Goal: Information Seeking & Learning: Compare options

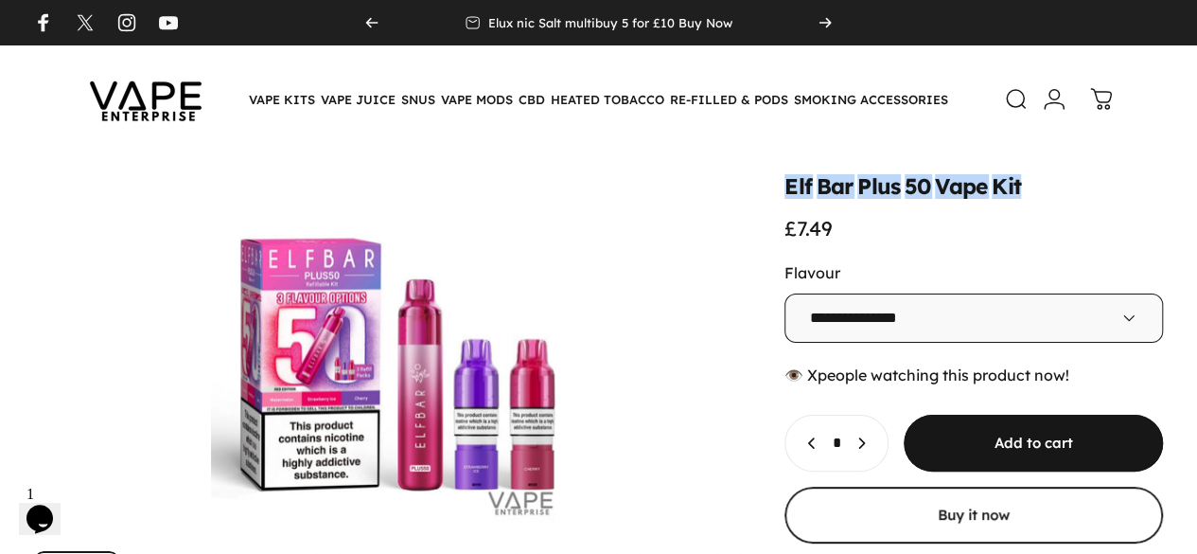
drag, startPoint x: 628, startPoint y: 188, endPoint x: 866, endPoint y: 190, distance: 237.6
click at [866, 190] on split-words "Elf Bar Plus 50 Vape Kit" at bounding box center [974, 186] width 379 height 21
copy split-words "Elf Bar Plus 50 Vape Kit"
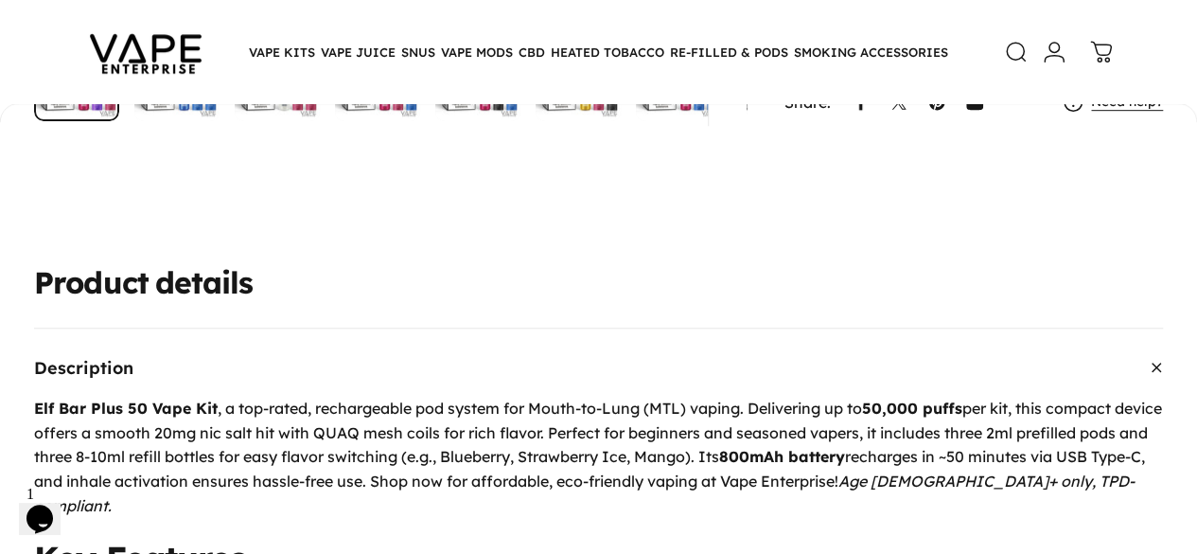
scroll to position [546, 0]
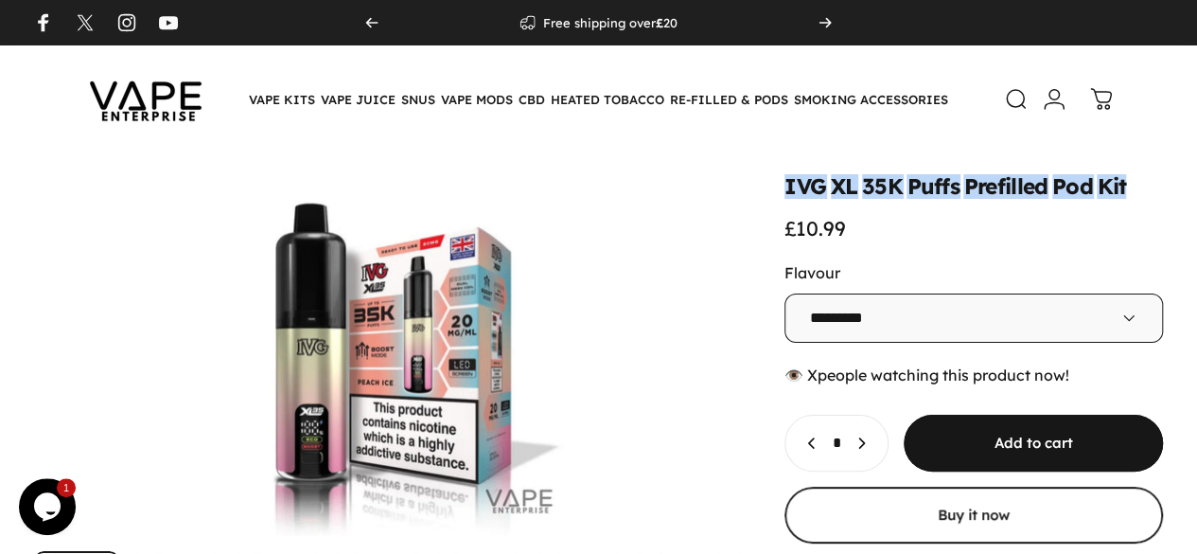
drag, startPoint x: 628, startPoint y: 186, endPoint x: 1003, endPoint y: 171, distance: 375.1
click at [1003, 171] on div "**********" at bounding box center [598, 434] width 1197 height 562
copy split-words "IVG XL 35K Puffs Prefilled Pod Kit"
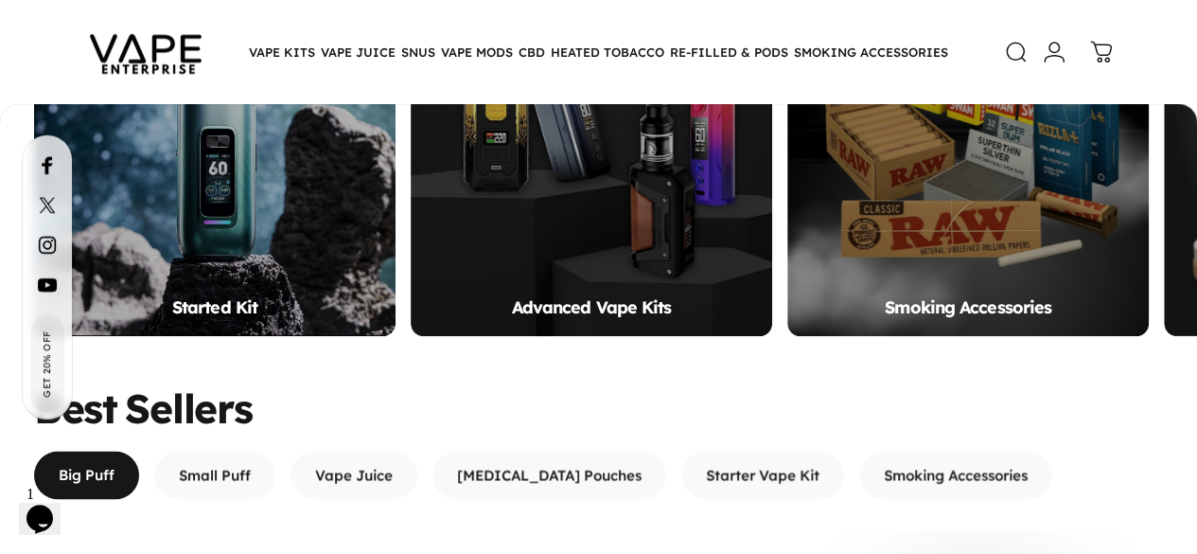
scroll to position [1273, 0]
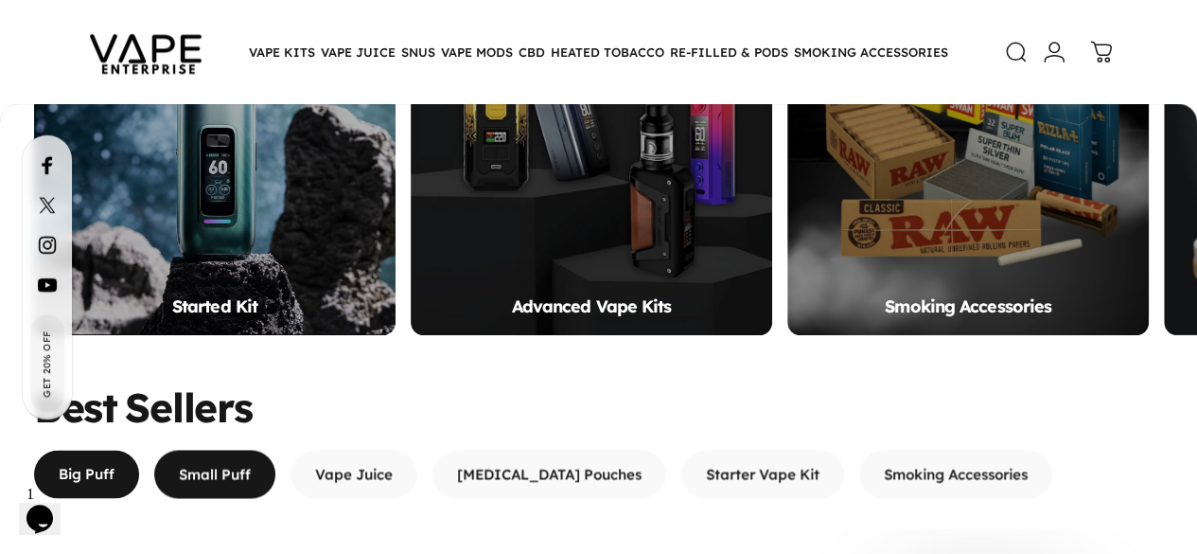
click at [238, 425] on span "button" at bounding box center [215, 473] width 182 height 97
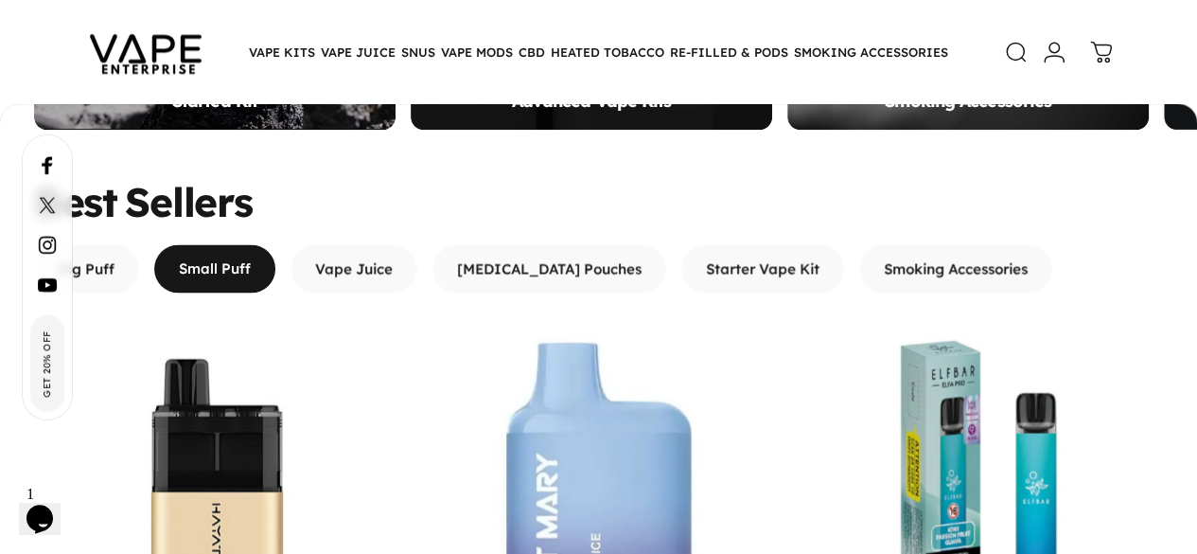
scroll to position [1480, 0]
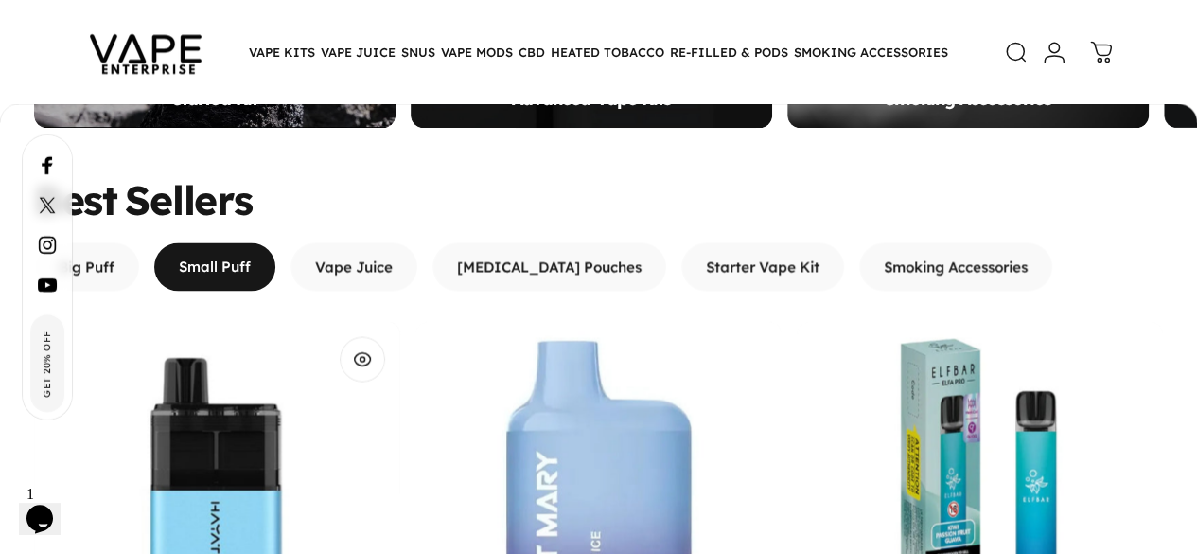
click at [171, 321] on img "Hayati Mini Ultra 1500 puffs vape" at bounding box center [216, 504] width 366 height 366
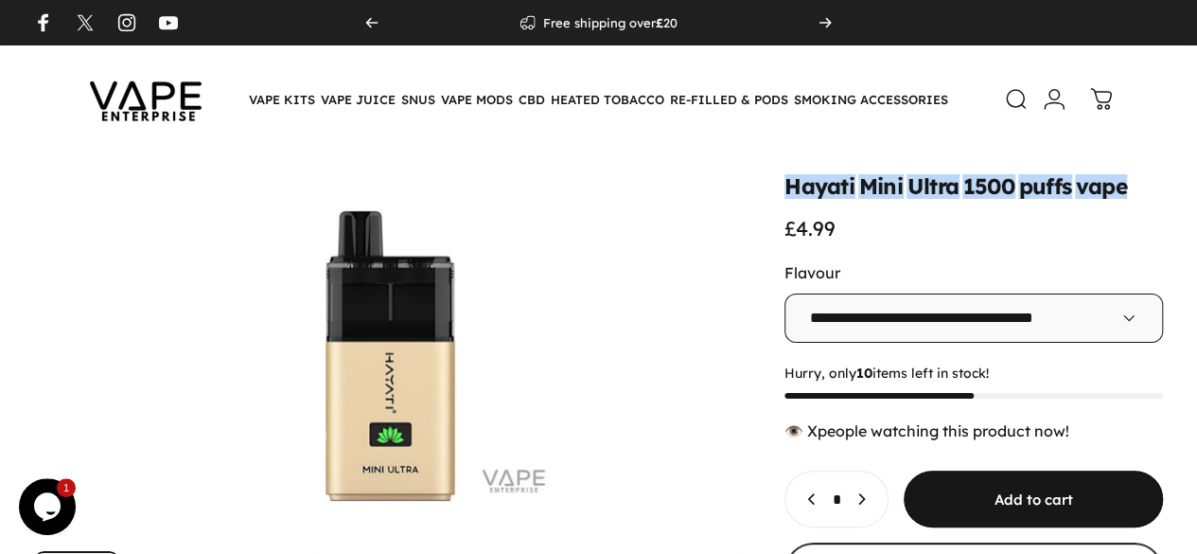
drag, startPoint x: 627, startPoint y: 181, endPoint x: 981, endPoint y: 173, distance: 354.1
click at [981, 173] on div "**********" at bounding box center [598, 446] width 1197 height 586
copy split-words "Hayati Mini Ultra 1500 puffs vape"
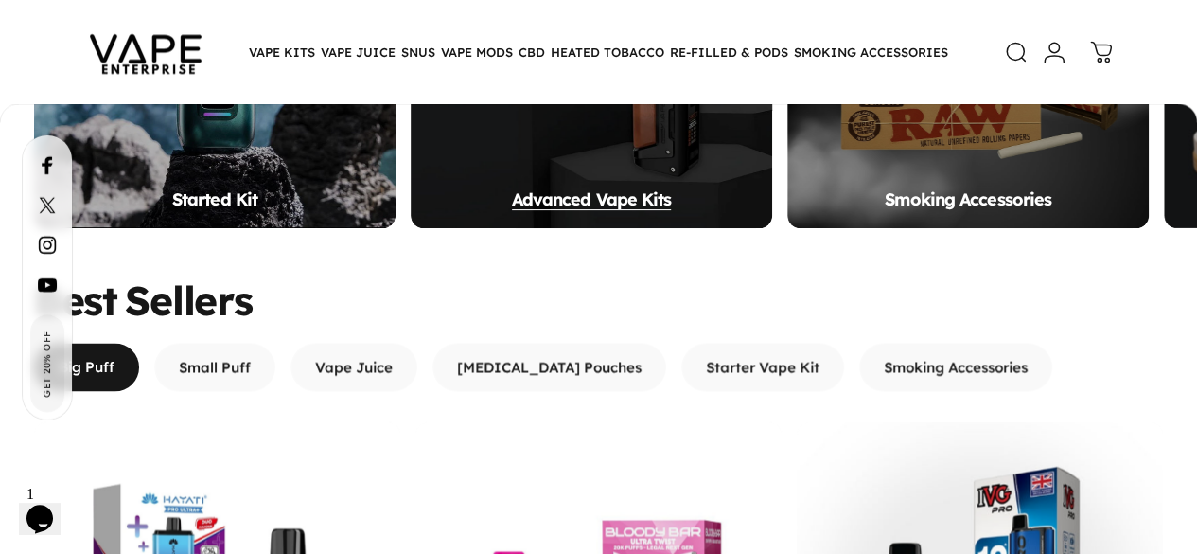
scroll to position [1379, 0]
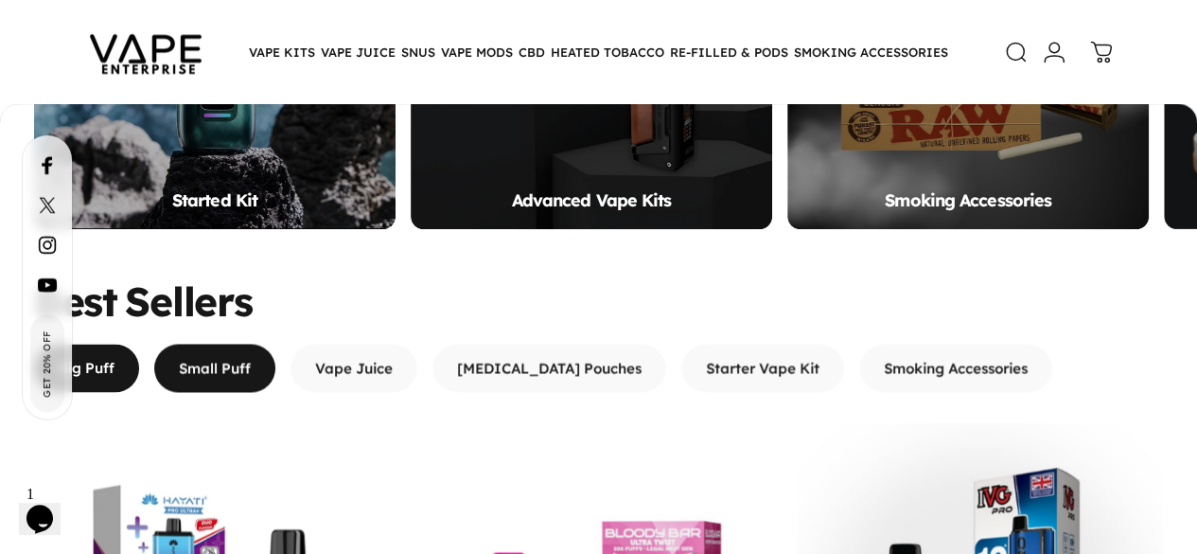
click at [232, 319] on span "button" at bounding box center [215, 367] width 182 height 97
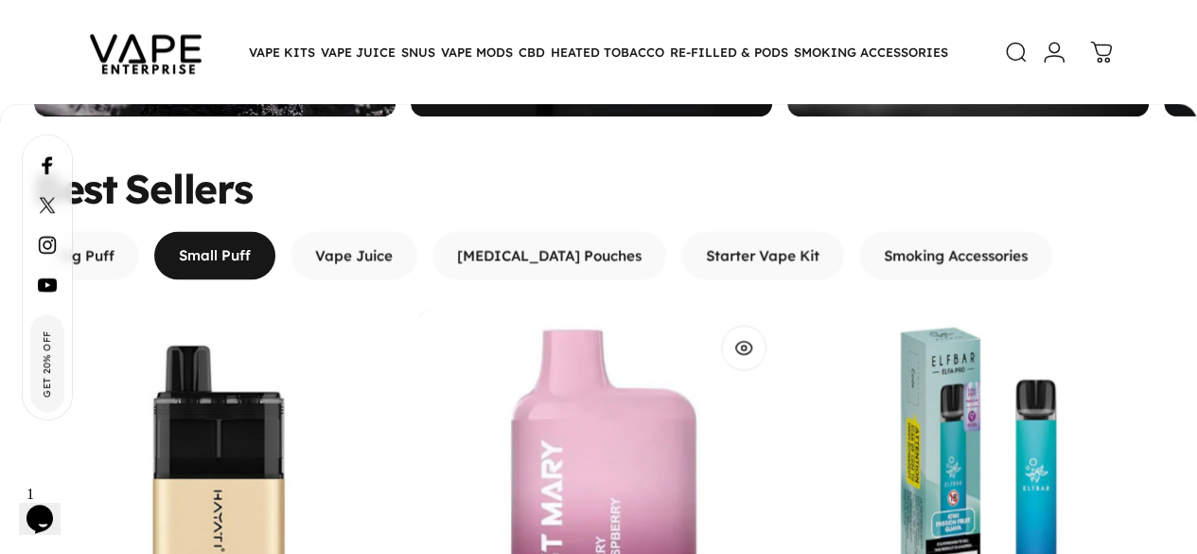
scroll to position [1496, 0]
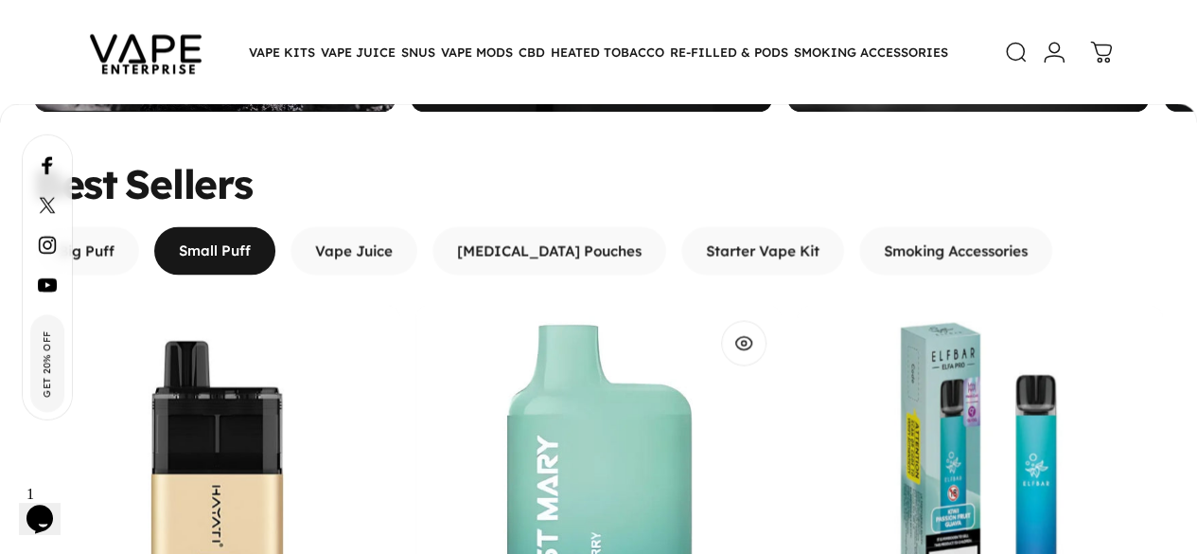
click at [439, 305] on img "Lost Mary BM600 Prefilled Pod Kit" at bounding box center [598, 488] width 366 height 366
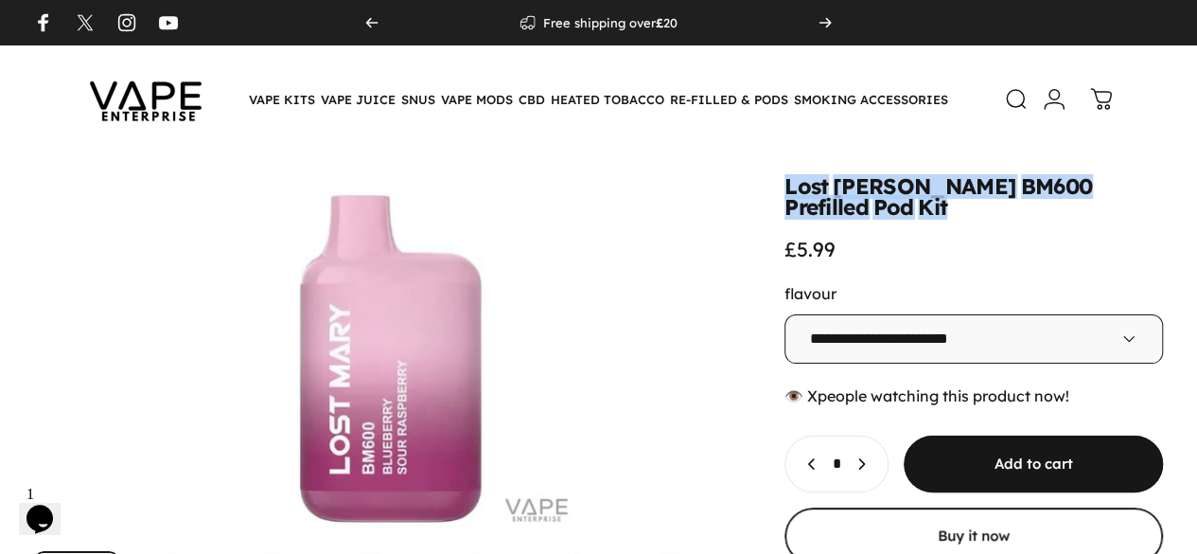
drag, startPoint x: 630, startPoint y: 188, endPoint x: 985, endPoint y: 192, distance: 354.9
click at [985, 192] on div "Lost [PERSON_NAME] BM600 Prefilled Pod Kit £5.99" at bounding box center [974, 218] width 379 height 85
copy split-words "Lost [PERSON_NAME] BM600 Prefilled Pod Kit"
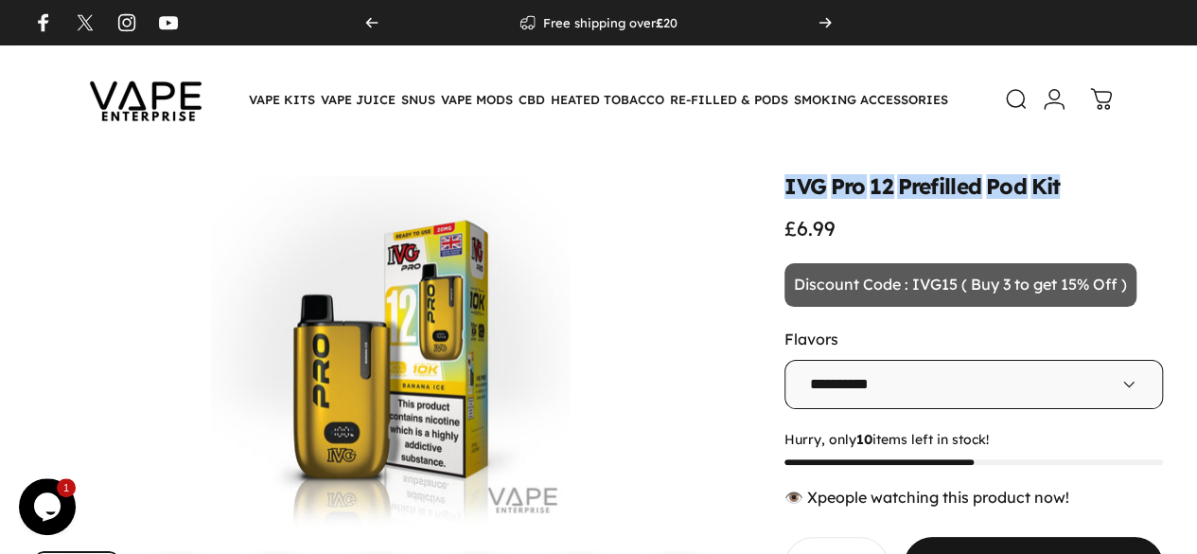
drag, startPoint x: 628, startPoint y: 190, endPoint x: 918, endPoint y: 185, distance: 289.7
click at [918, 185] on div "IVG Pro 12 Prefilled Pod Kit £6.99" at bounding box center [974, 208] width 379 height 64
copy split-words "IVG Pro 12 Prefilled Pod Kit"
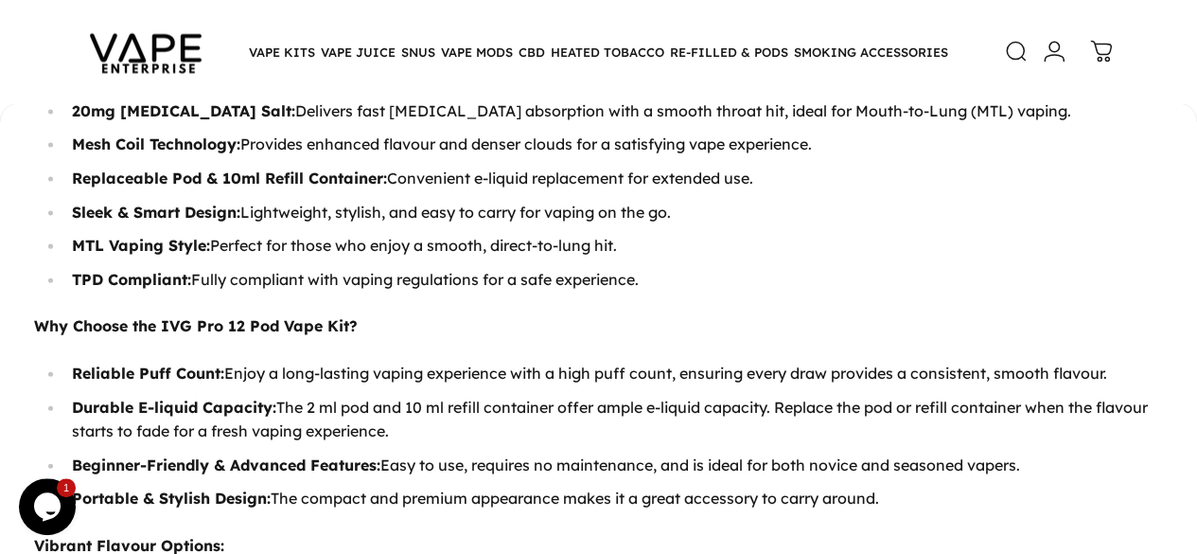
scroll to position [1999, 0]
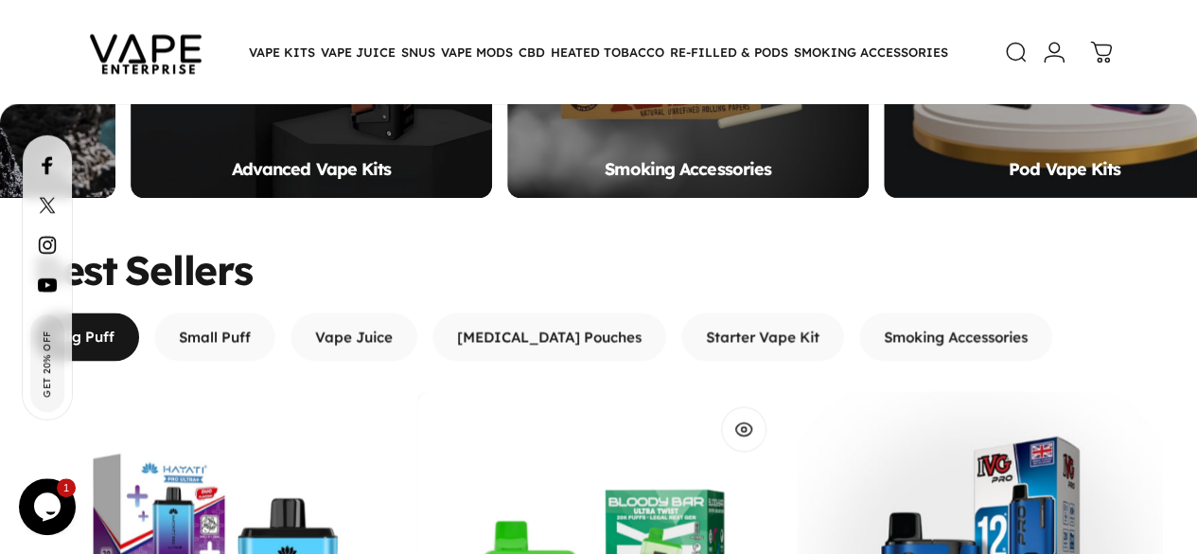
scroll to position [1384, 0]
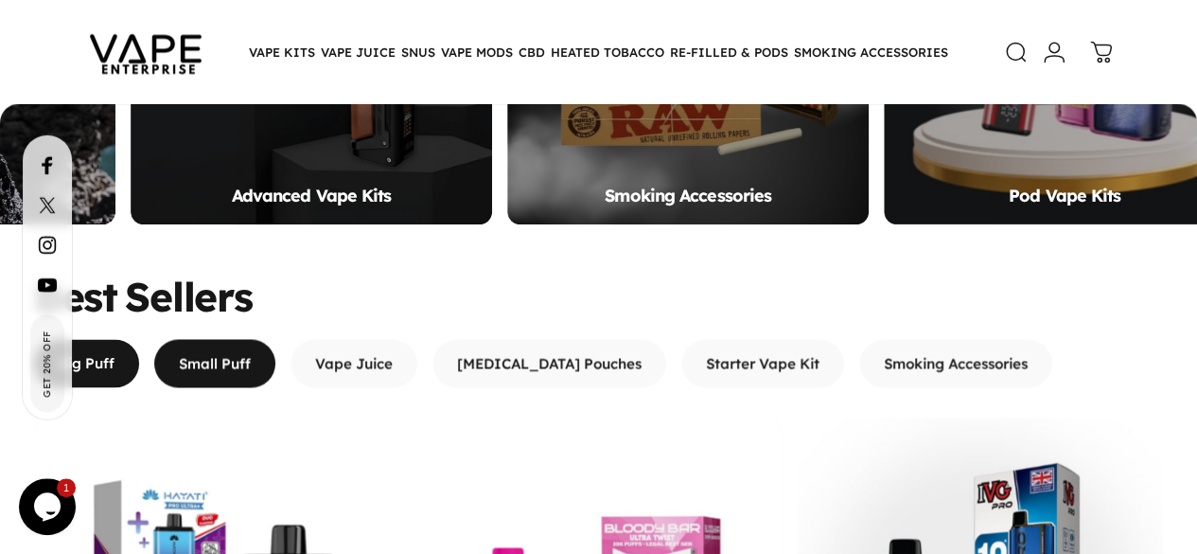
click at [242, 314] on span "button" at bounding box center [215, 362] width 182 height 97
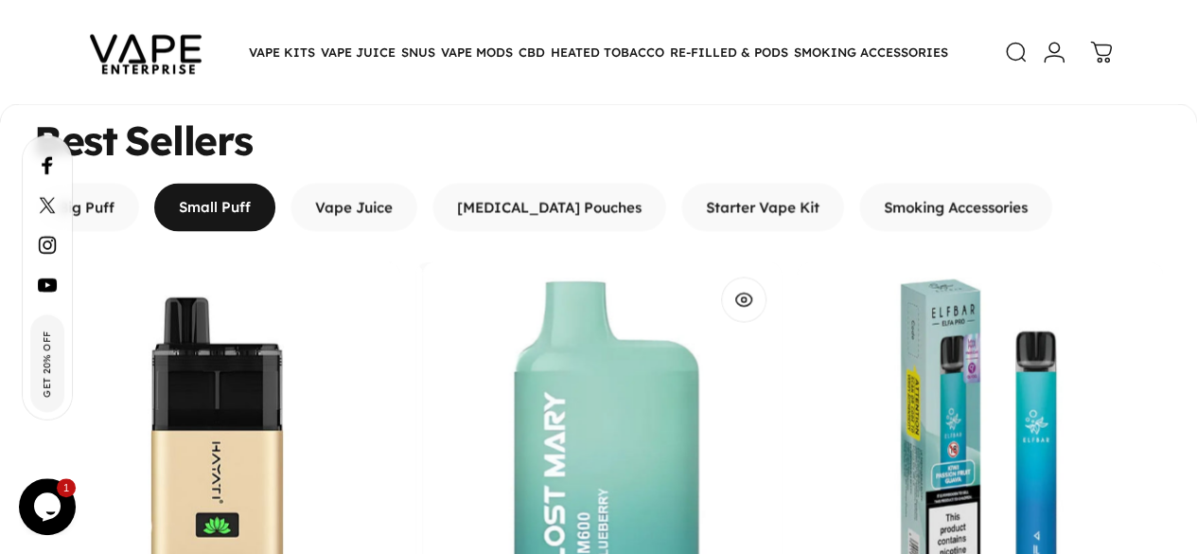
scroll to position [1548, 0]
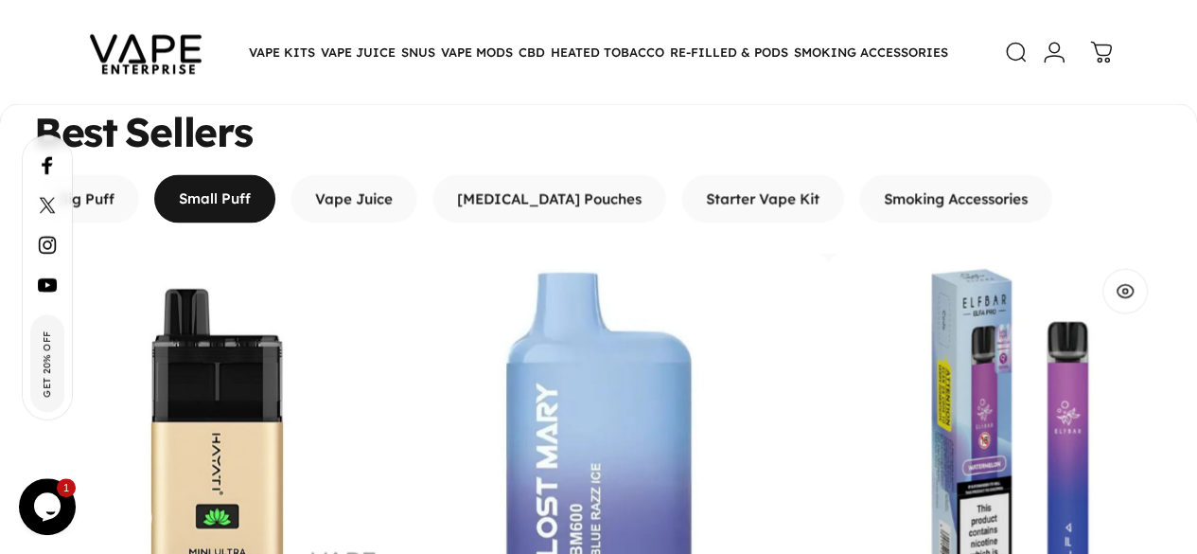
click at [828, 257] on img "ElfBar Elfa Pro Prefilled Pod Vape Kit" at bounding box center [1011, 436] width 366 height 366
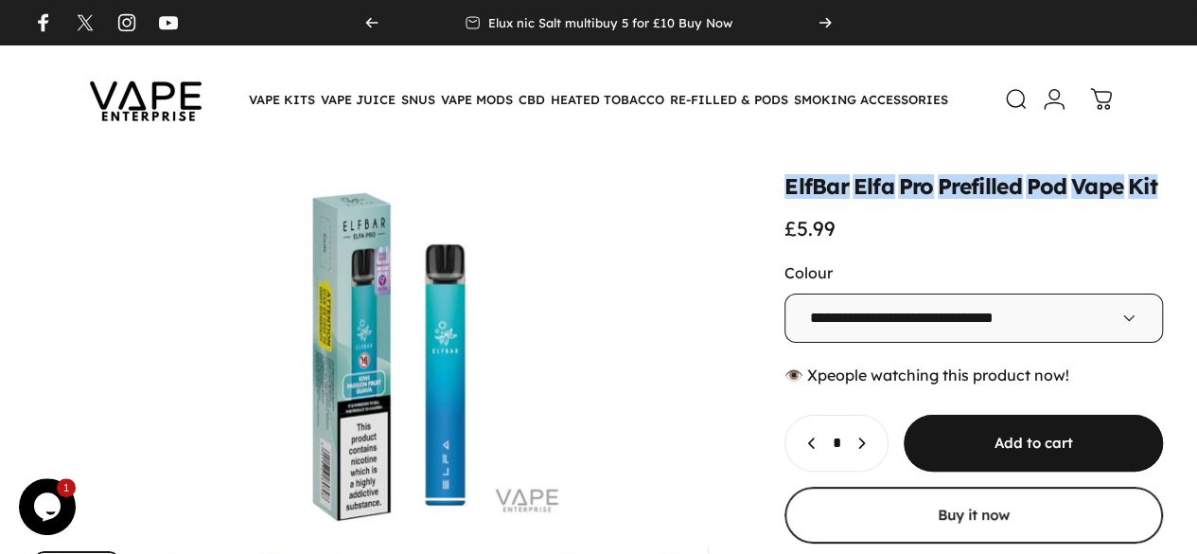
drag, startPoint x: 632, startPoint y: 194, endPoint x: 1022, endPoint y: 187, distance: 390.0
click at [1022, 187] on div "ElfBar Elfa Pro Prefilled Pod Vape Kit £5.99" at bounding box center [974, 208] width 379 height 64
copy split-words "ElfBar Elfa Pro Prefilled Pod Vape Kit"
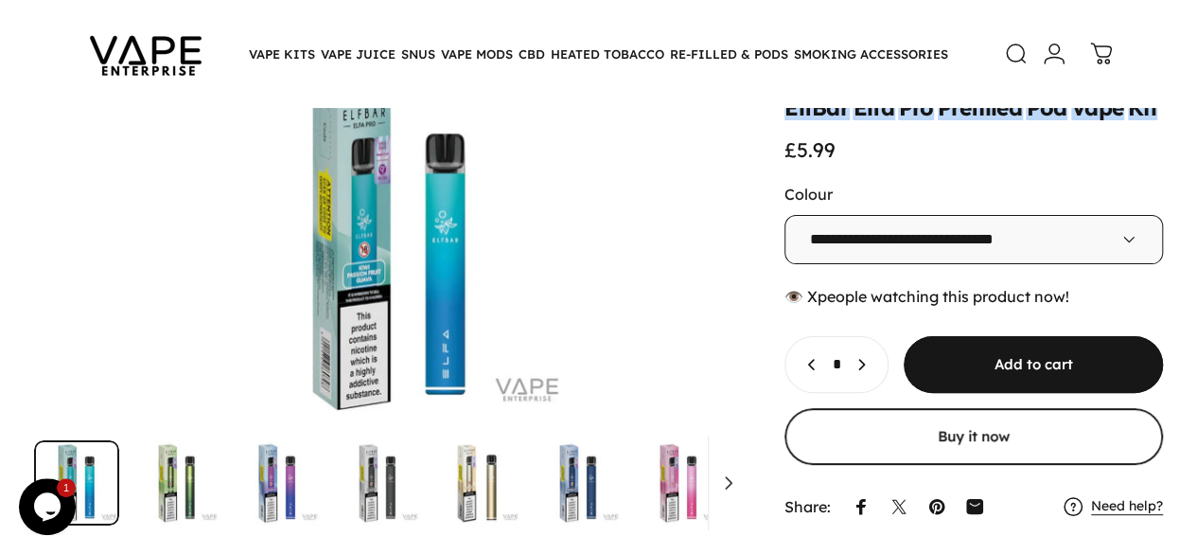
scroll to position [112, 0]
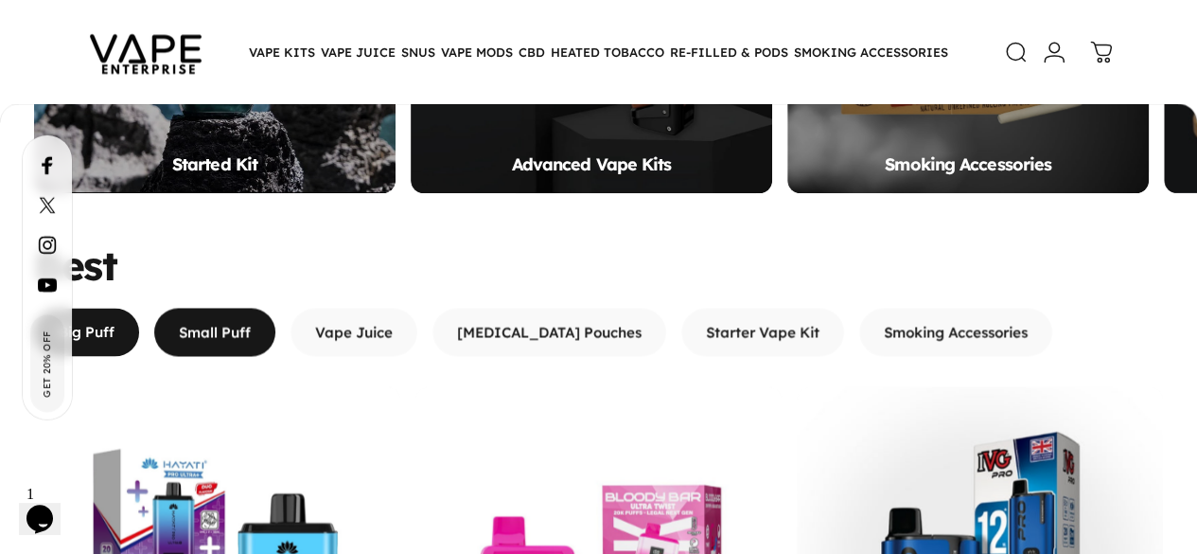
click at [229, 283] on span "button" at bounding box center [215, 331] width 182 height 97
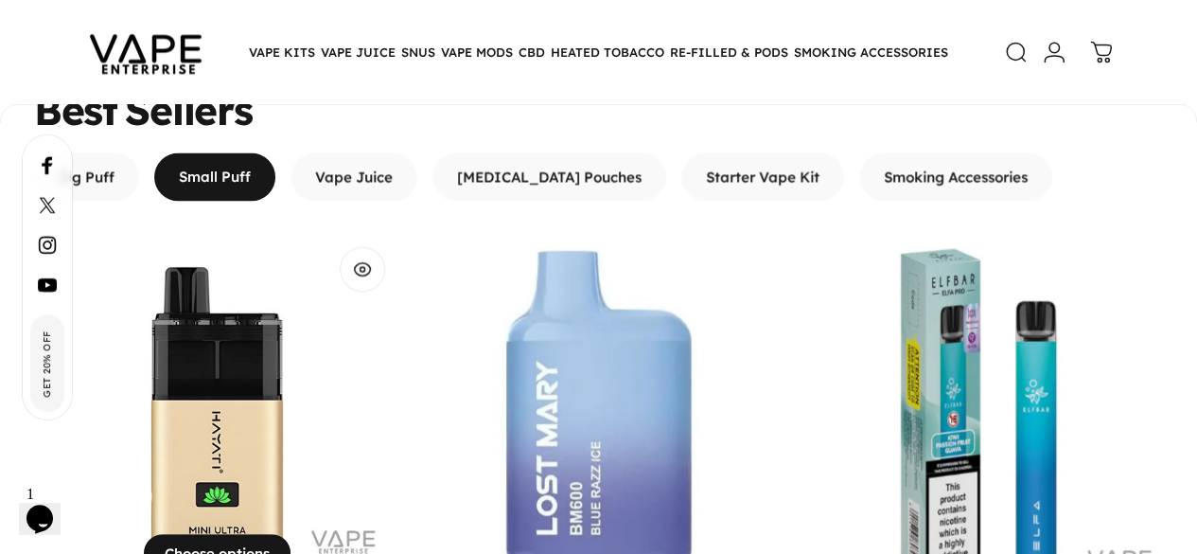
scroll to position [1558, 0]
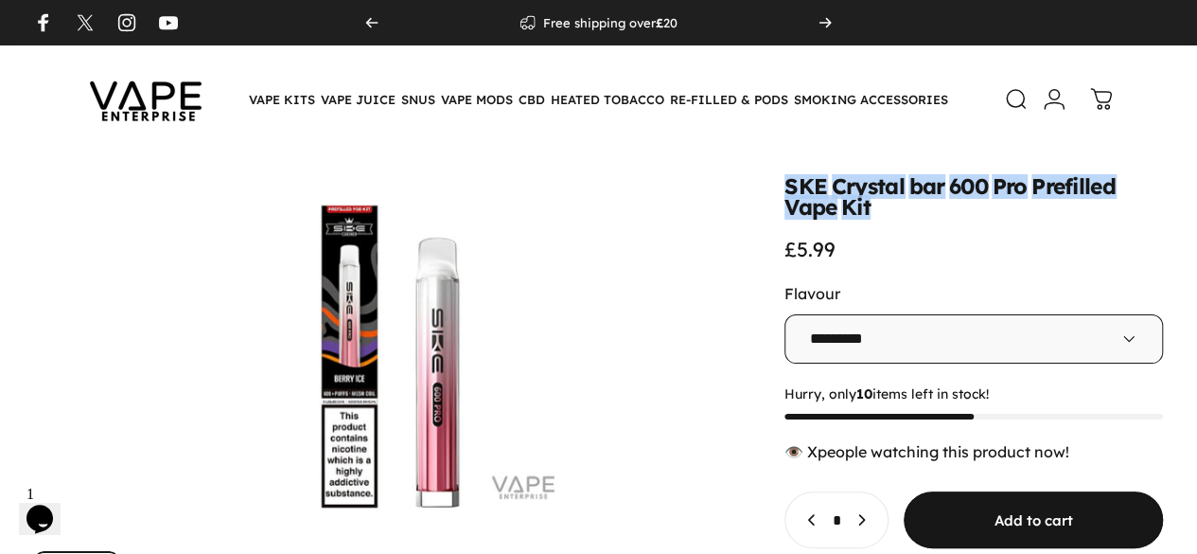
drag, startPoint x: 629, startPoint y: 193, endPoint x: 1063, endPoint y: 193, distance: 433.5
click at [1063, 193] on div "SKE Crystal bar 600 Pro Prefilled Vape Kit £5.99" at bounding box center [974, 218] width 379 height 85
copy split-words "SKE Crystal bar 600 Pro Prefilled Vape Kit"
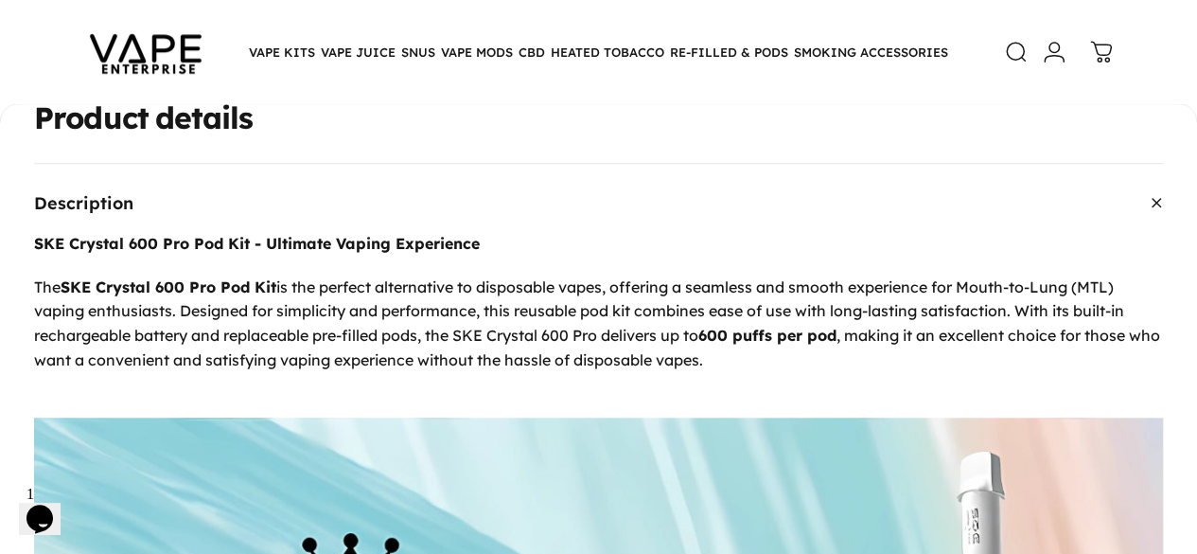
scroll to position [728, 0]
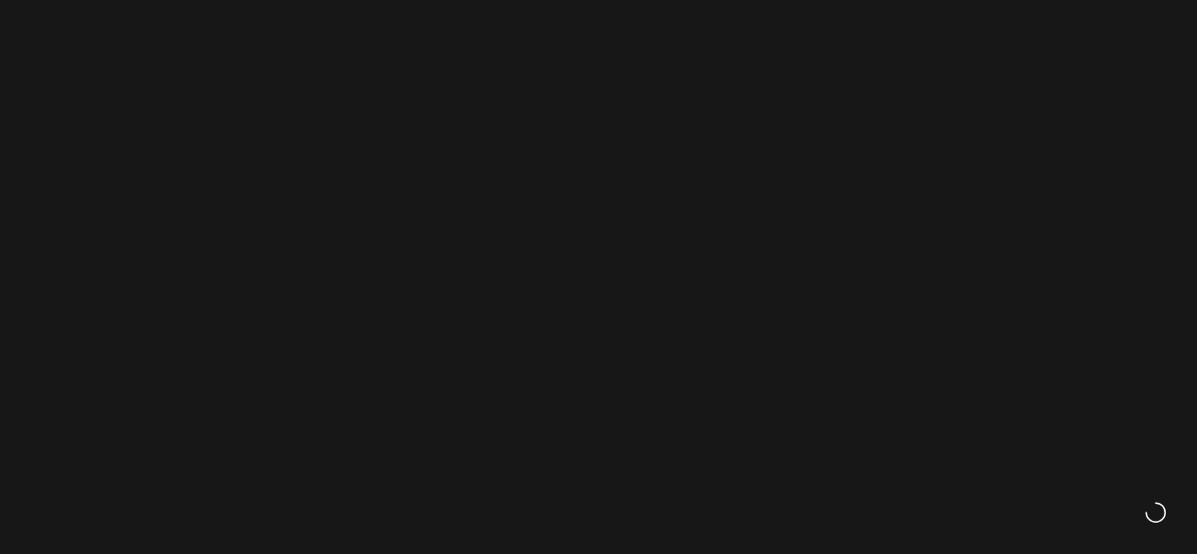
scroll to position [1284, 0]
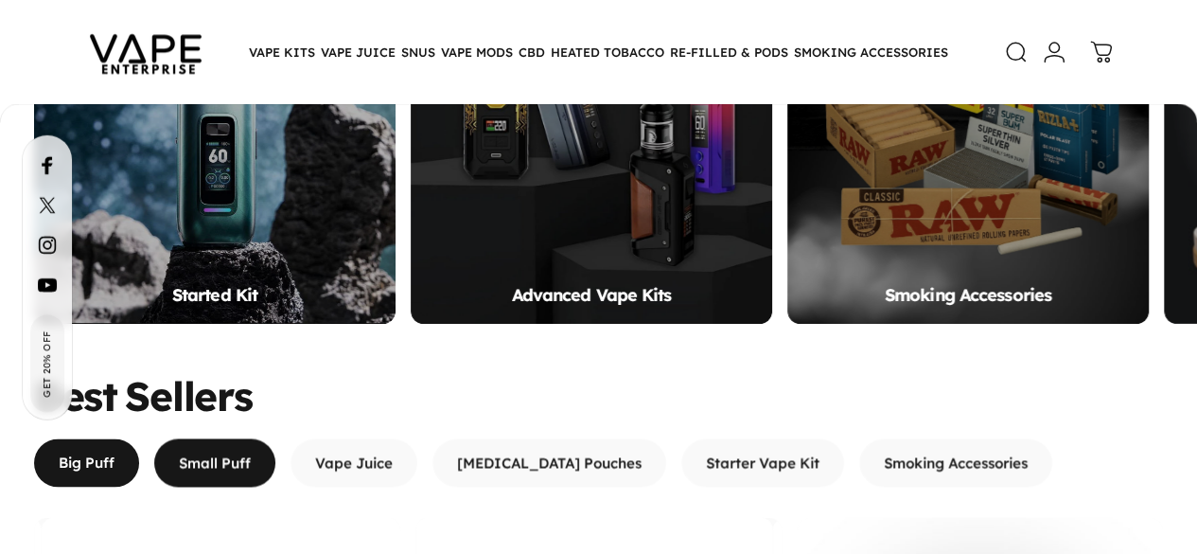
click at [254, 414] on span "button" at bounding box center [215, 462] width 182 height 97
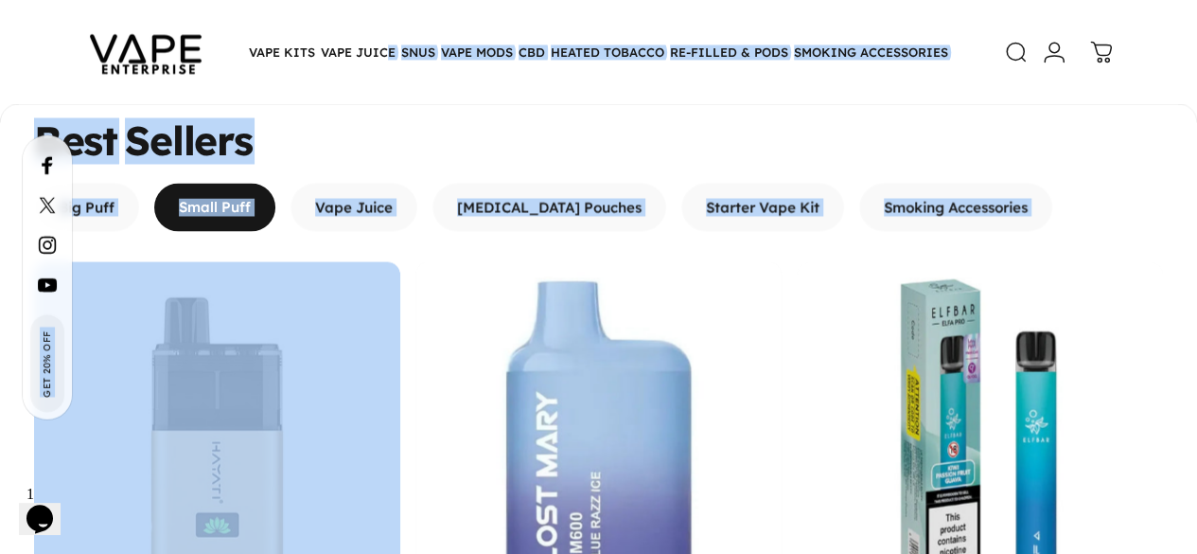
scroll to position [1531, 0]
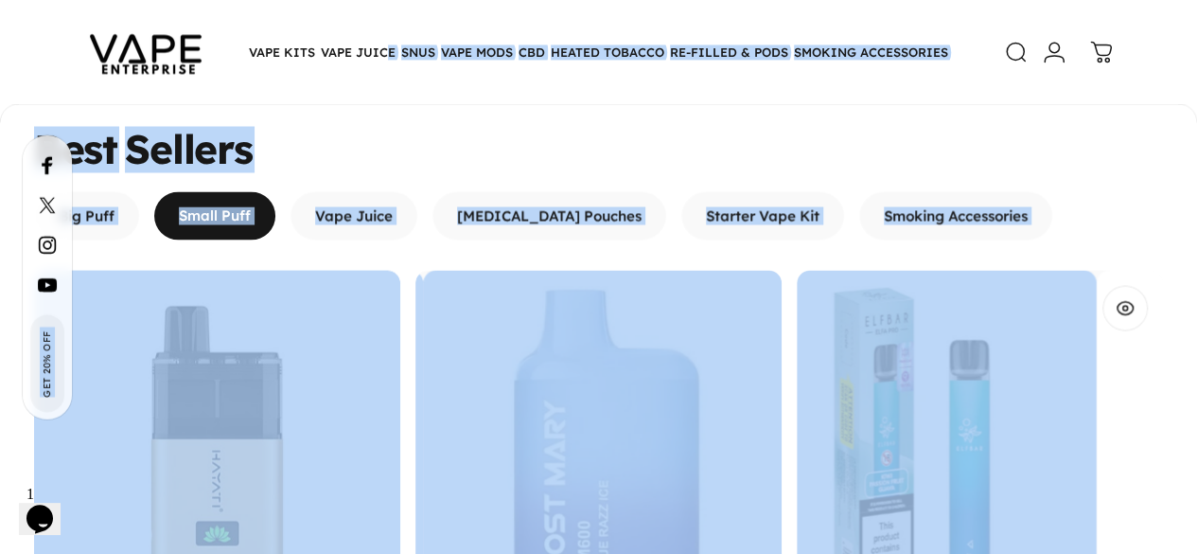
drag, startPoint x: 384, startPoint y: 92, endPoint x: 634, endPoint y: 327, distance: 342.8
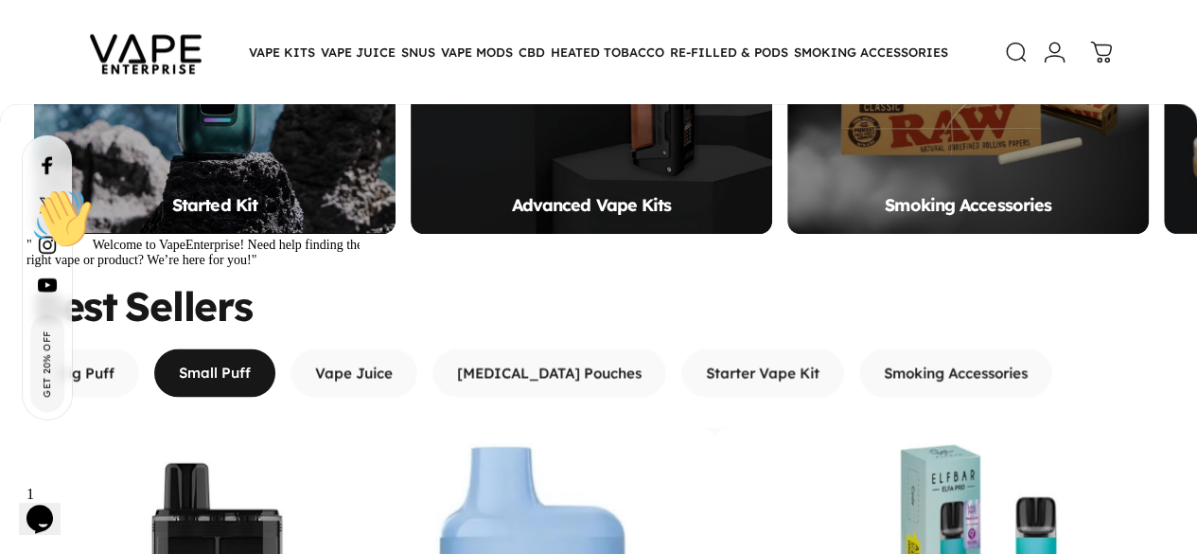
scroll to position [1375, 0]
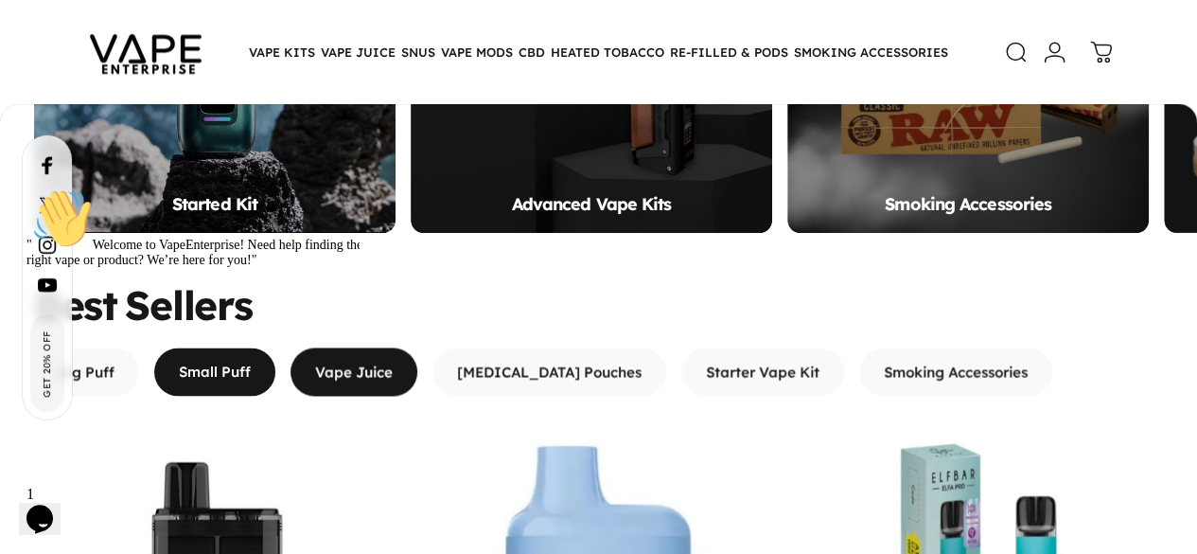
click at [383, 323] on span "button" at bounding box center [354, 371] width 190 height 97
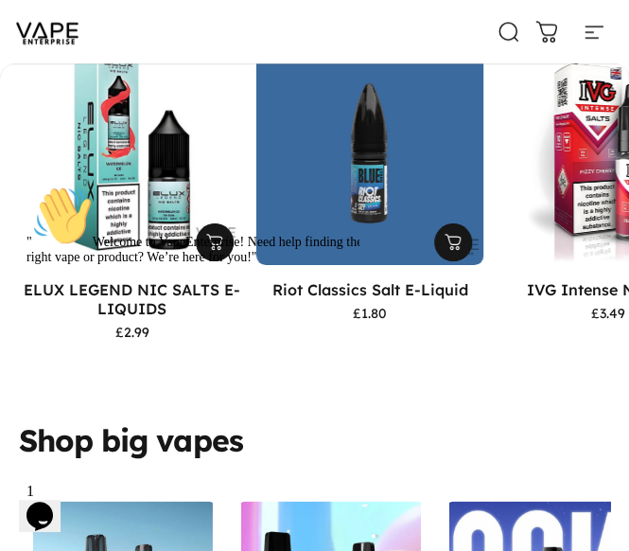
scroll to position [2122, 0]
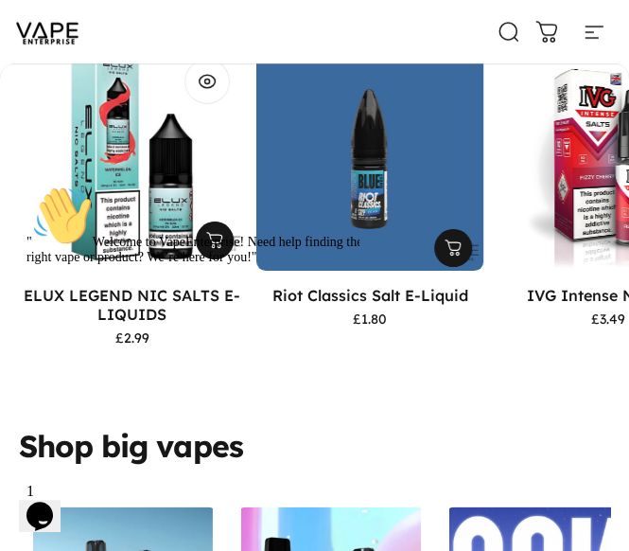
click at [165, 177] on img "ELUX LEGEND NIC SALTS E-LIQUIDS" at bounding box center [132, 157] width 238 height 238
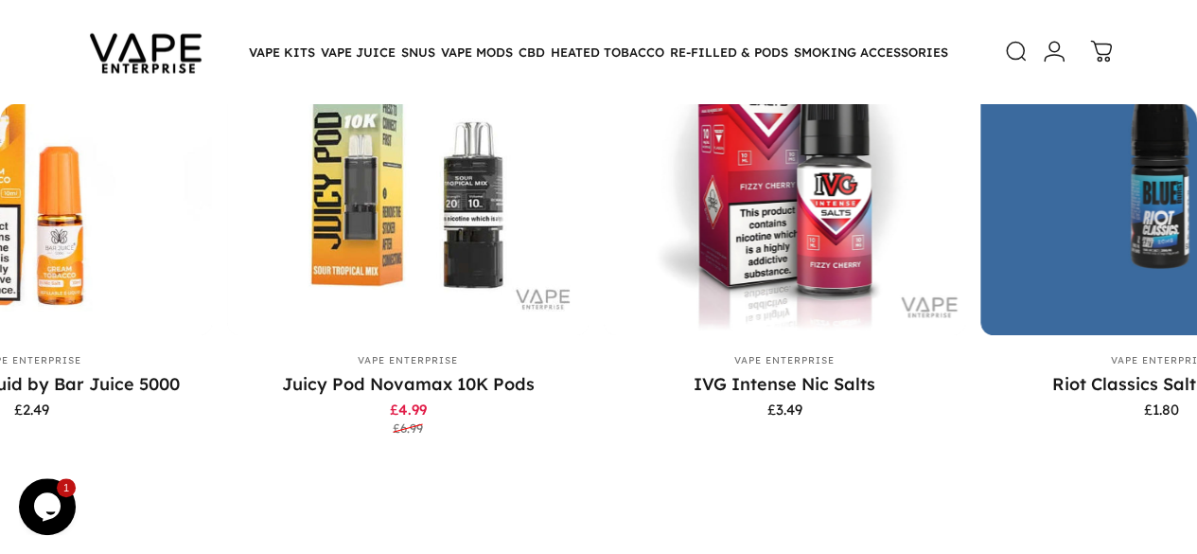
scroll to position [1924, 0]
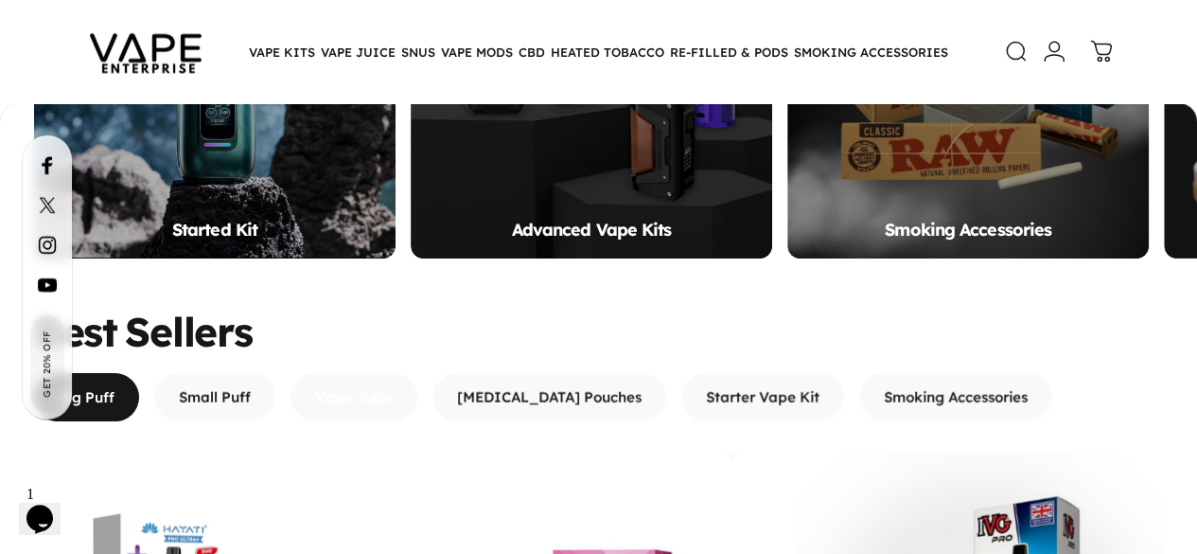
scroll to position [1908, 0]
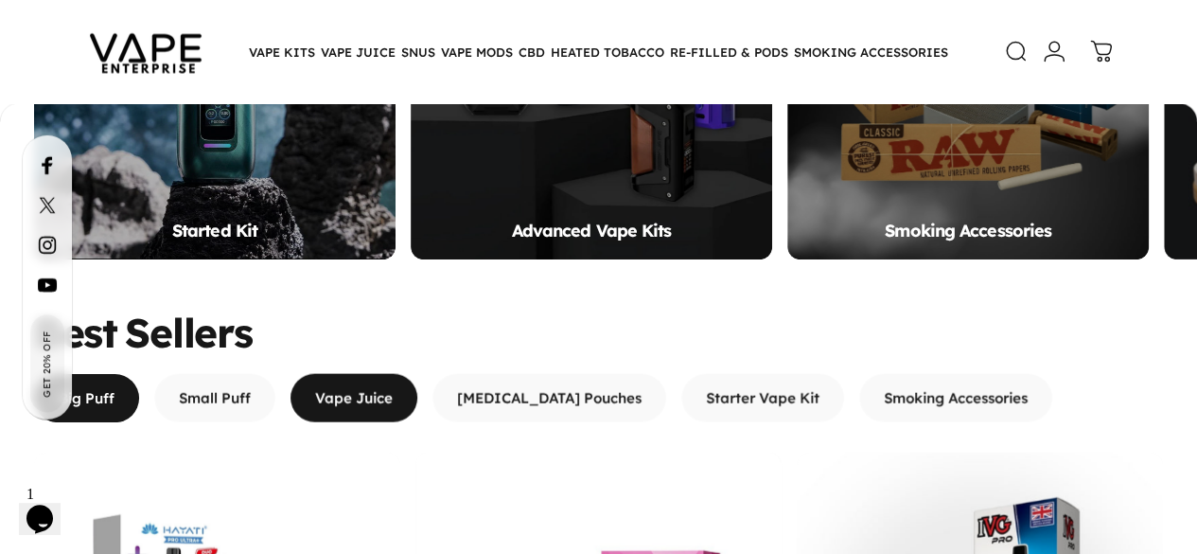
click at [352, 350] on span "button" at bounding box center [354, 398] width 190 height 97
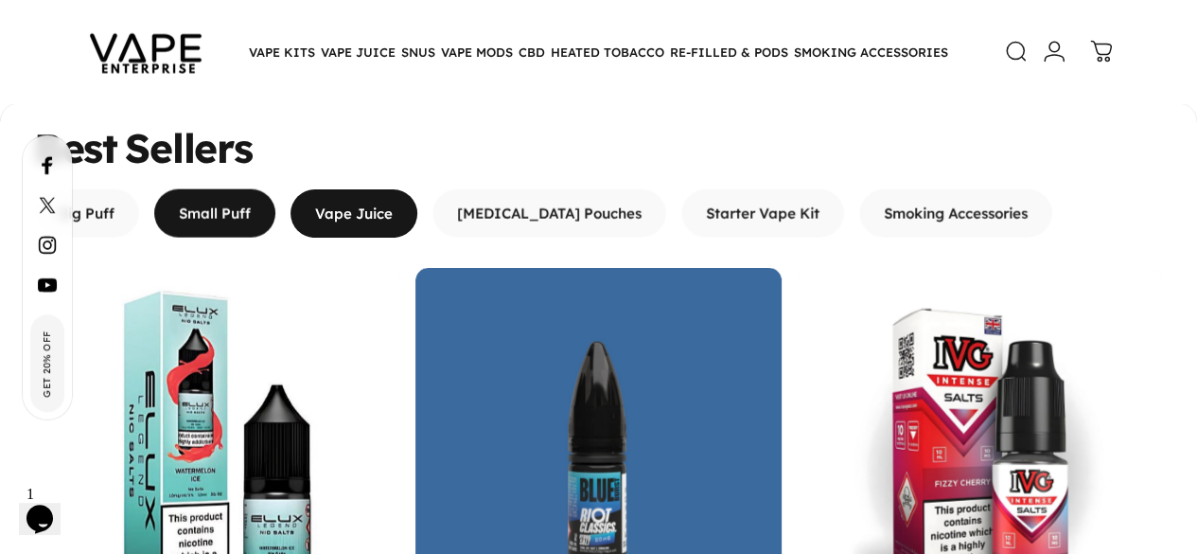
scroll to position [2095, 0]
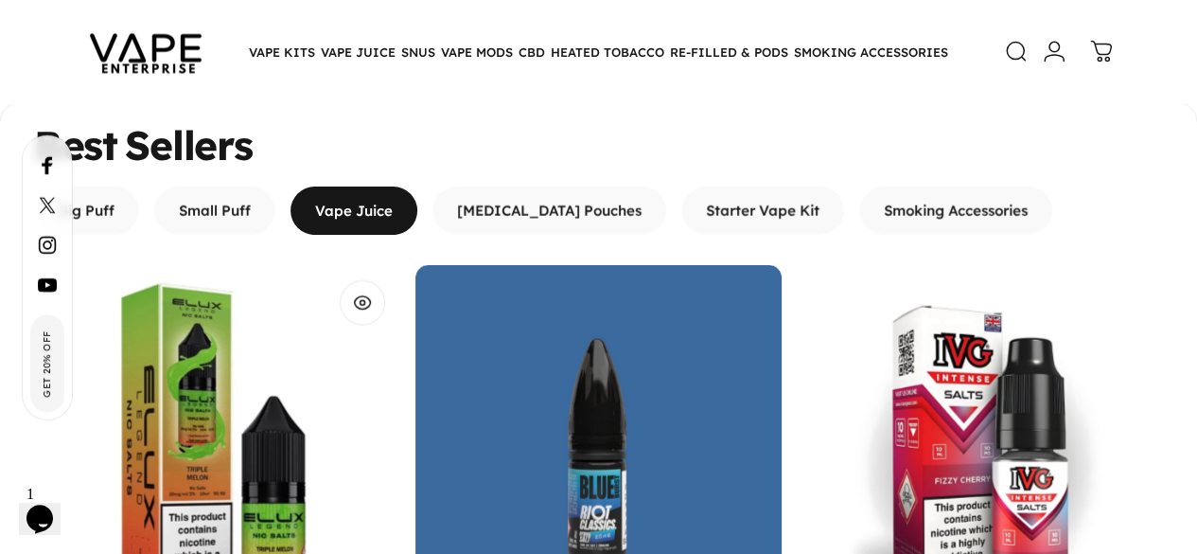
click at [209, 265] on img "ELUX LEGEND NIC SALTS E-LIQUIDS" at bounding box center [217, 448] width 366 height 366
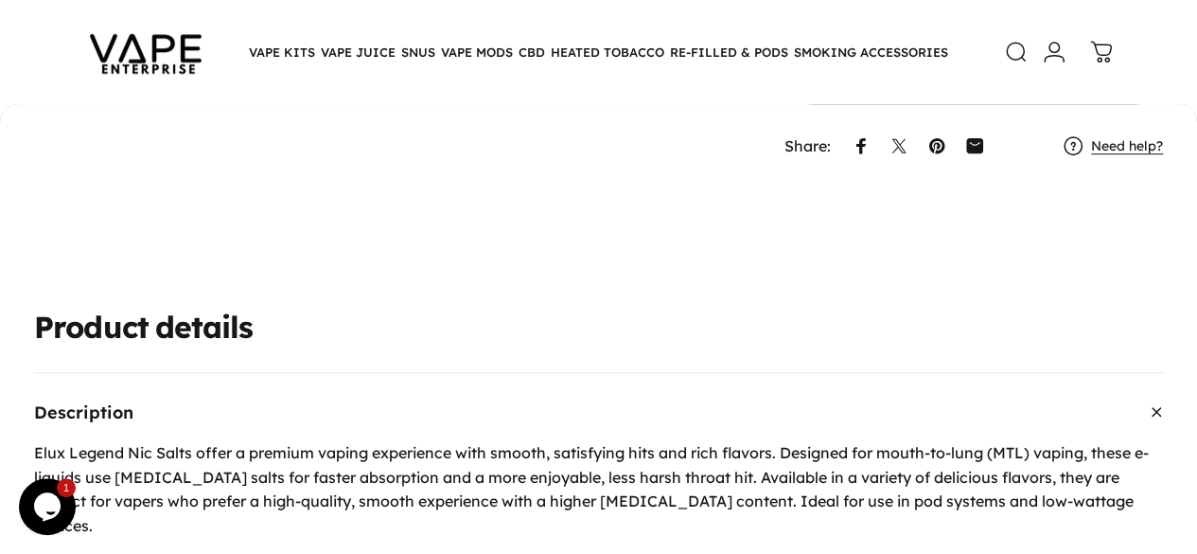
scroll to position [618, 0]
click at [964, 378] on summary "Description" at bounding box center [598, 413] width 1129 height 78
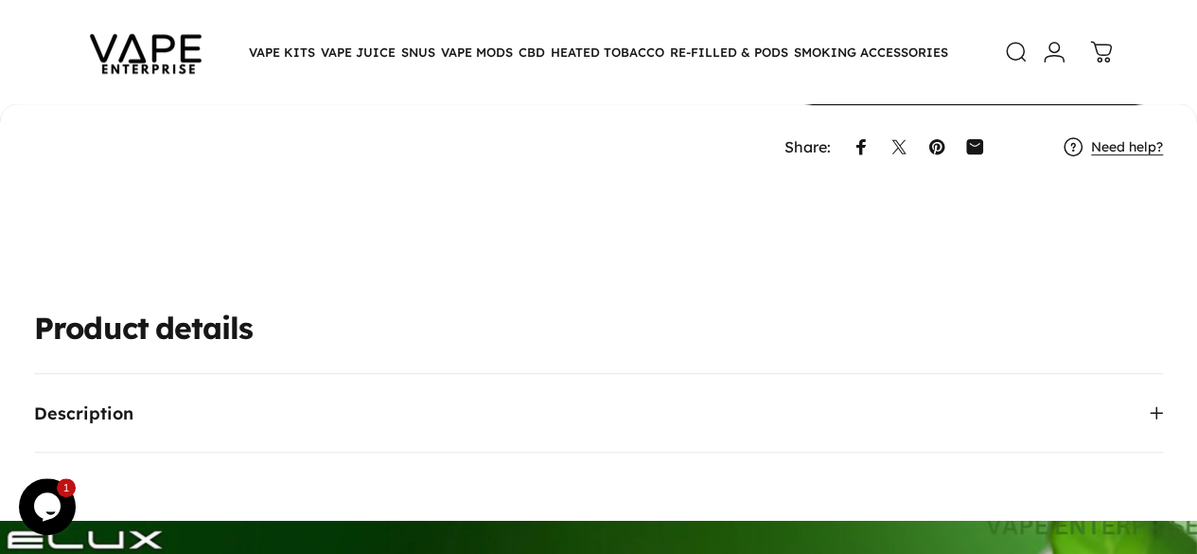
click at [625, 374] on summary "Description" at bounding box center [598, 413] width 1129 height 78
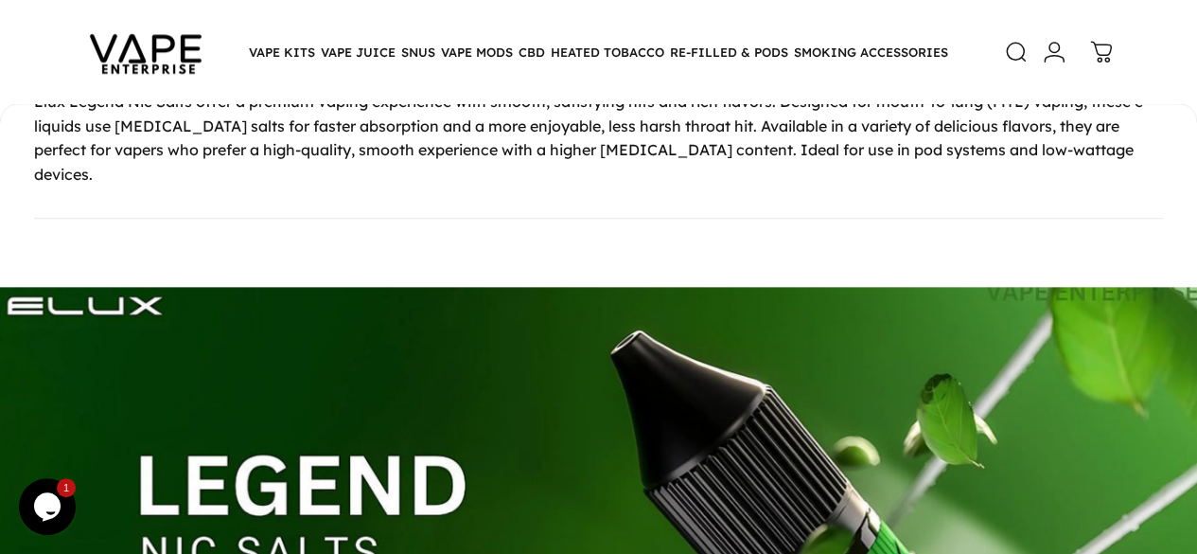
scroll to position [975, 0]
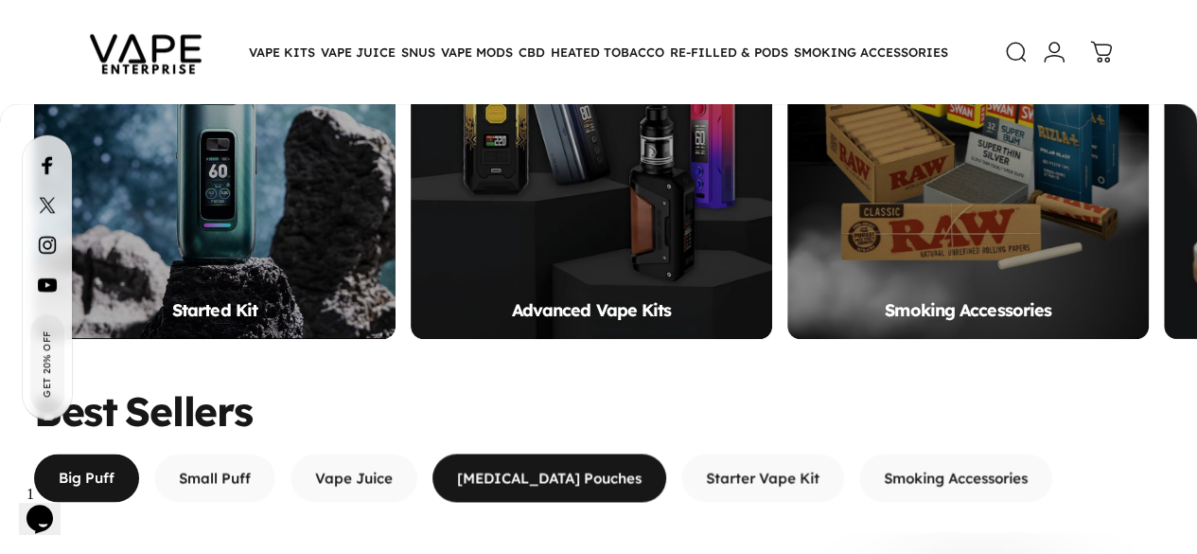
click at [543, 429] on span "button" at bounding box center [549, 477] width 351 height 97
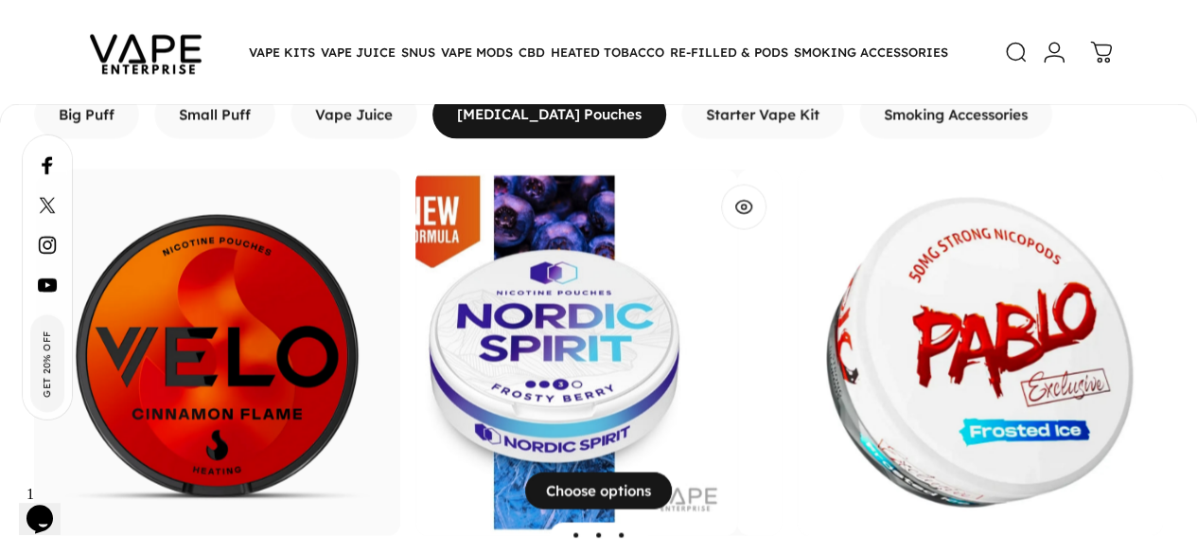
scroll to position [1635, 0]
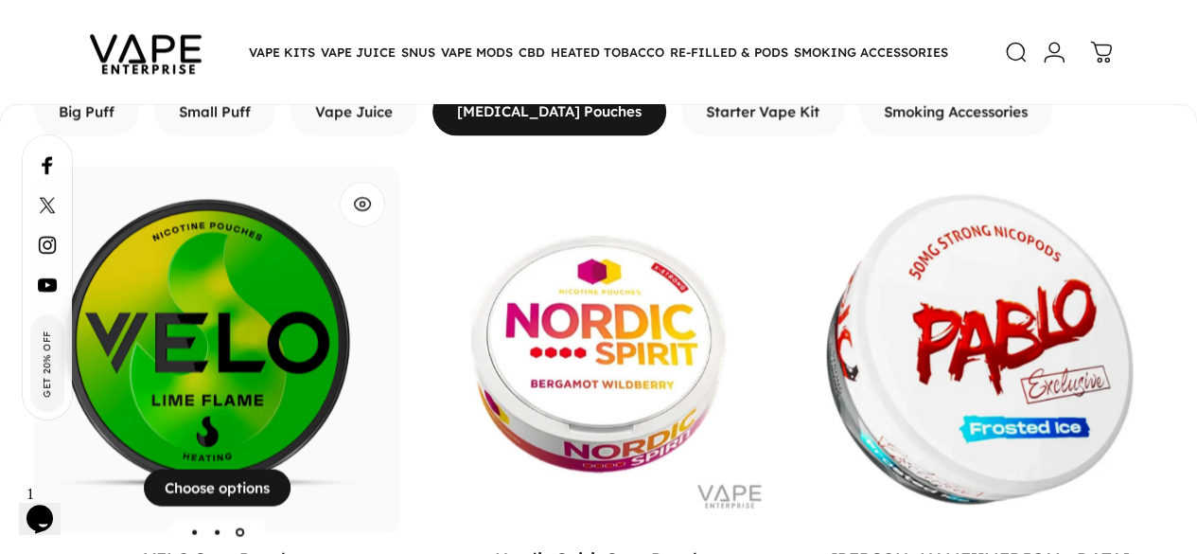
click at [246, 229] on img "VELO Snus Pouch" at bounding box center [208, 349] width 366 height 366
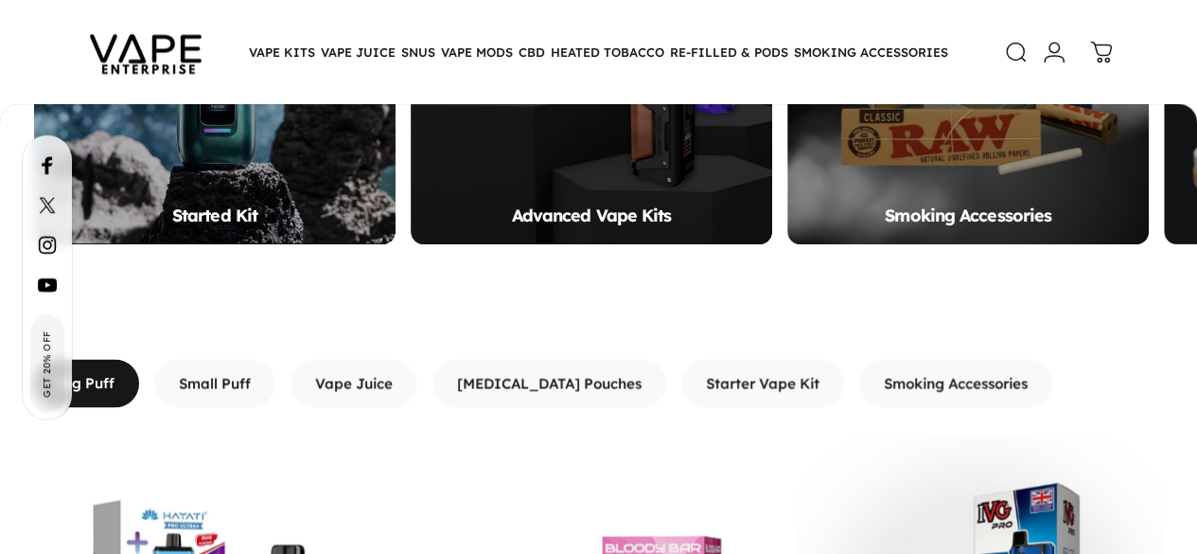
scroll to position [1361, 0]
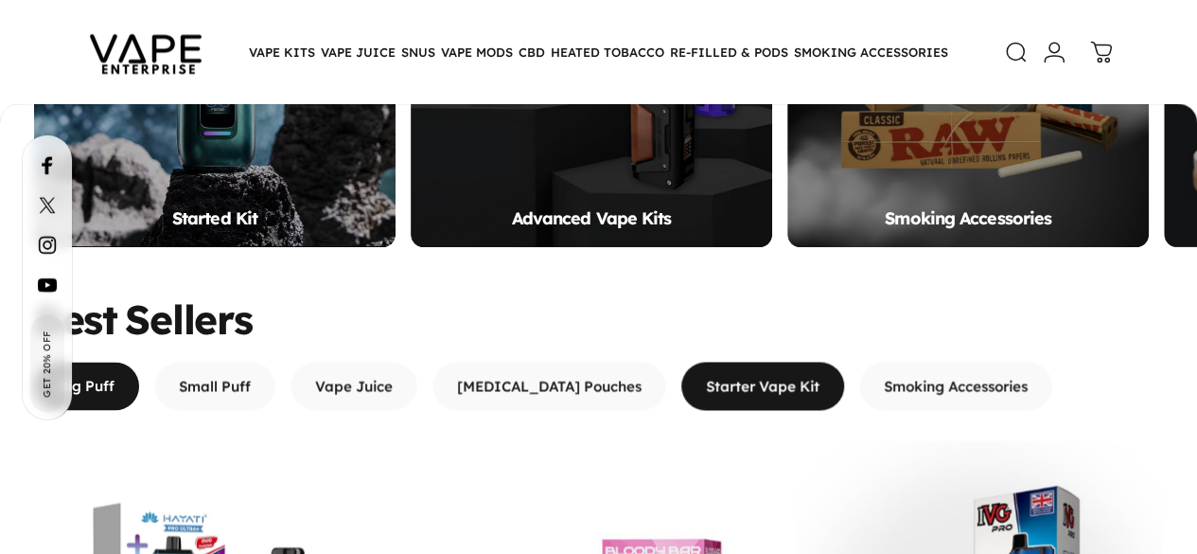
click at [725, 337] on span "button" at bounding box center [763, 385] width 244 height 97
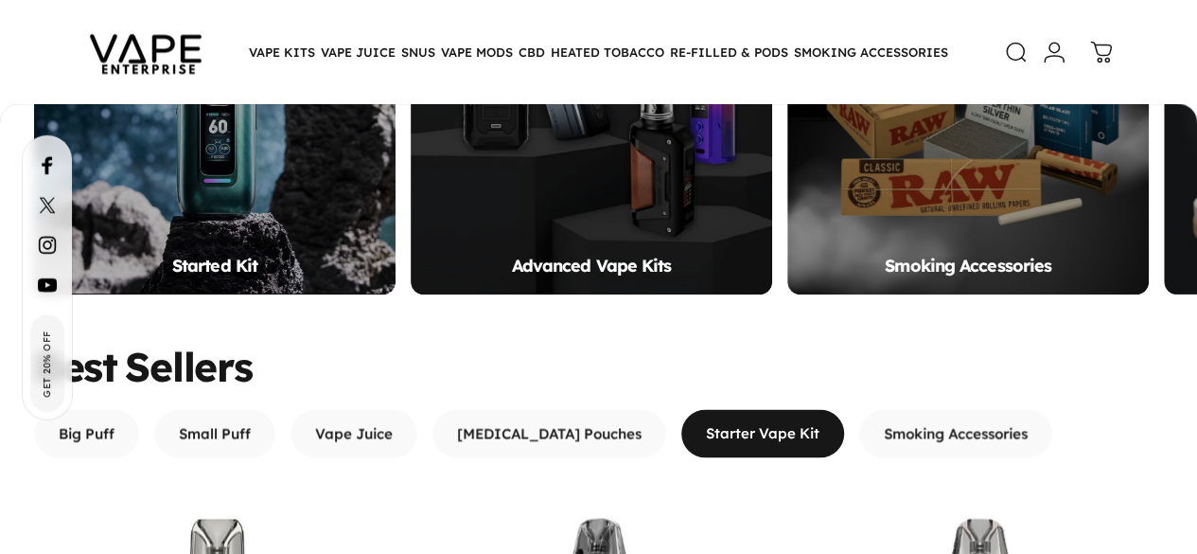
scroll to position [1313, 0]
